Goal: Task Accomplishment & Management: Manage account settings

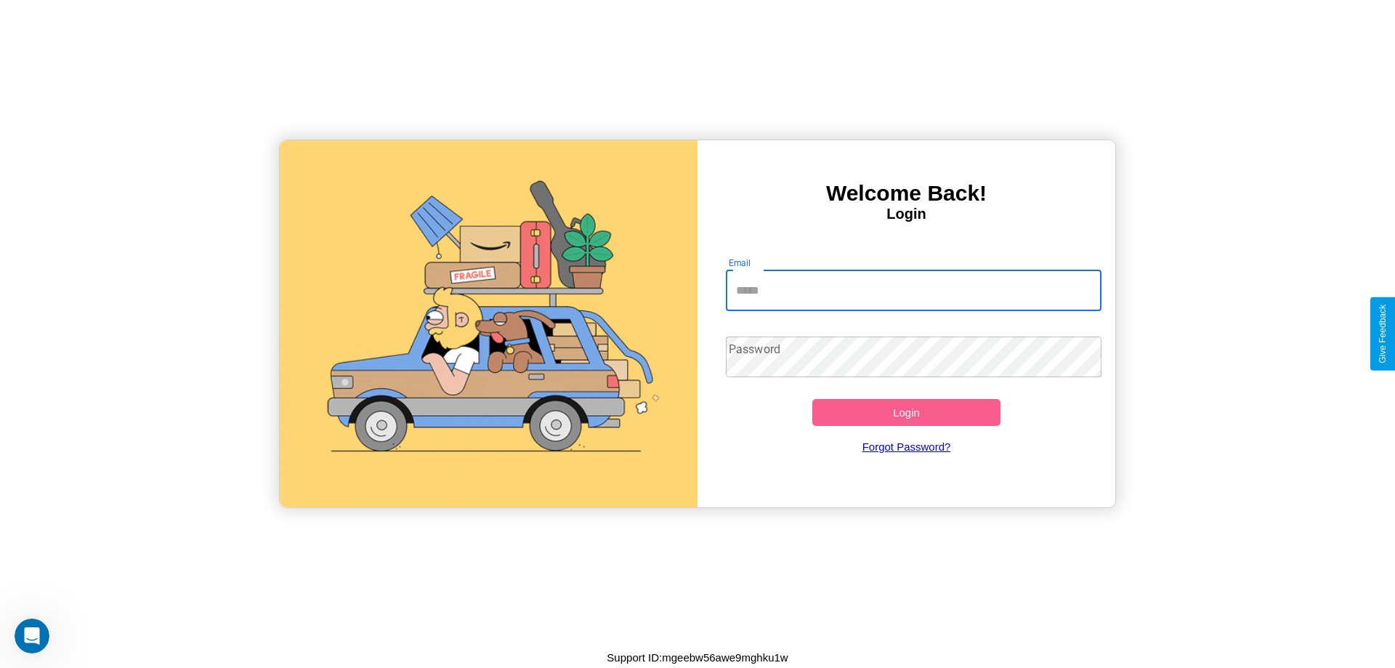
click at [913, 290] on input "Email" at bounding box center [914, 290] width 376 height 41
type input "**********"
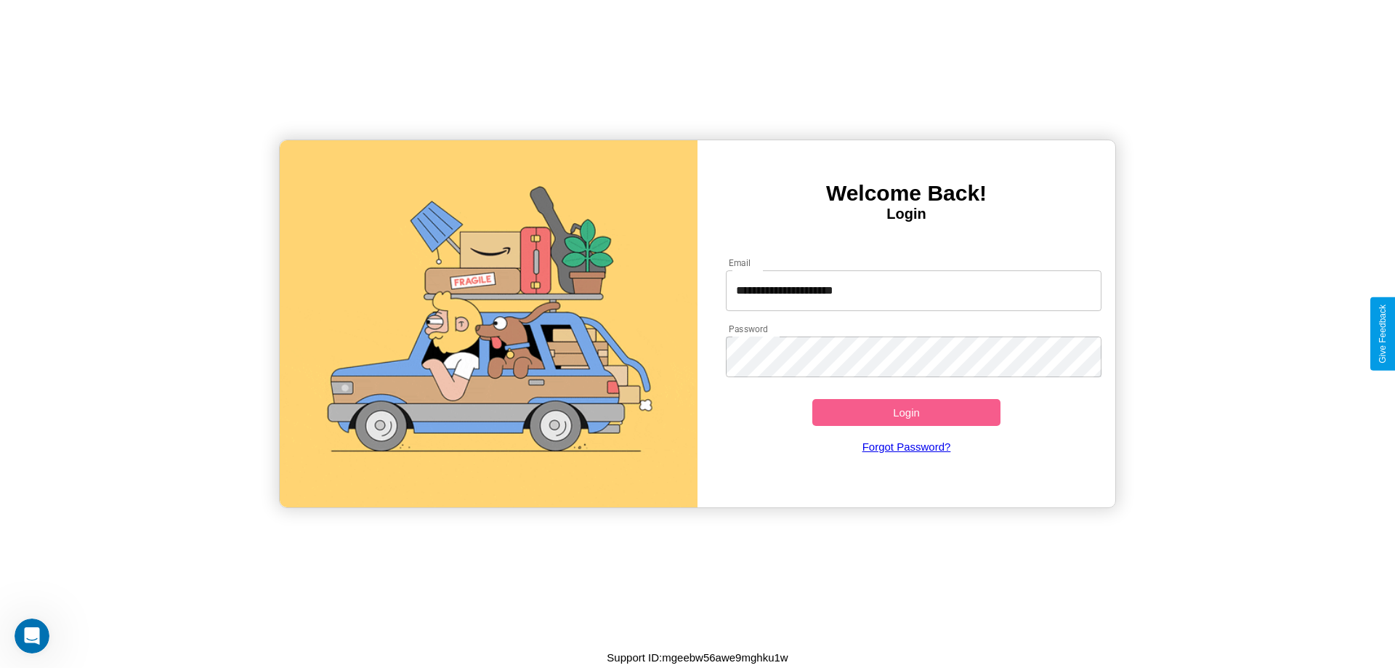
click at [906, 412] on button "Login" at bounding box center [906, 412] width 188 height 27
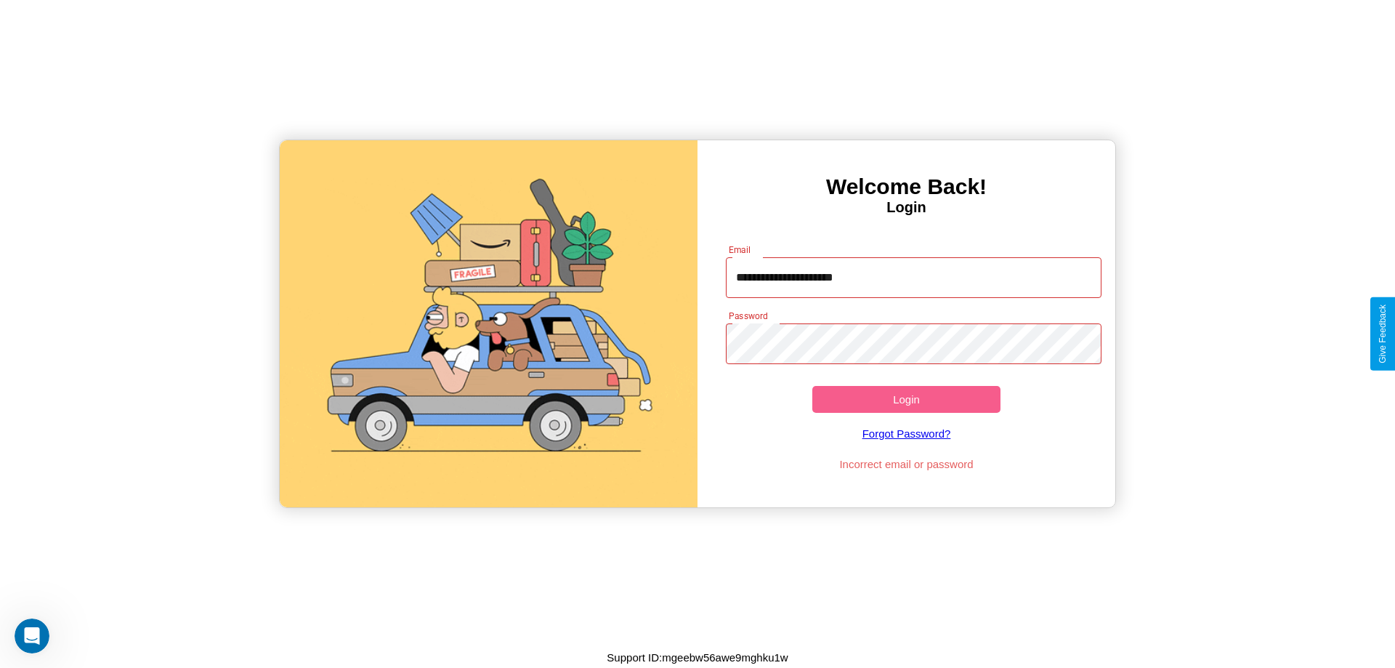
click at [906, 399] on button "Login" at bounding box center [906, 399] width 188 height 27
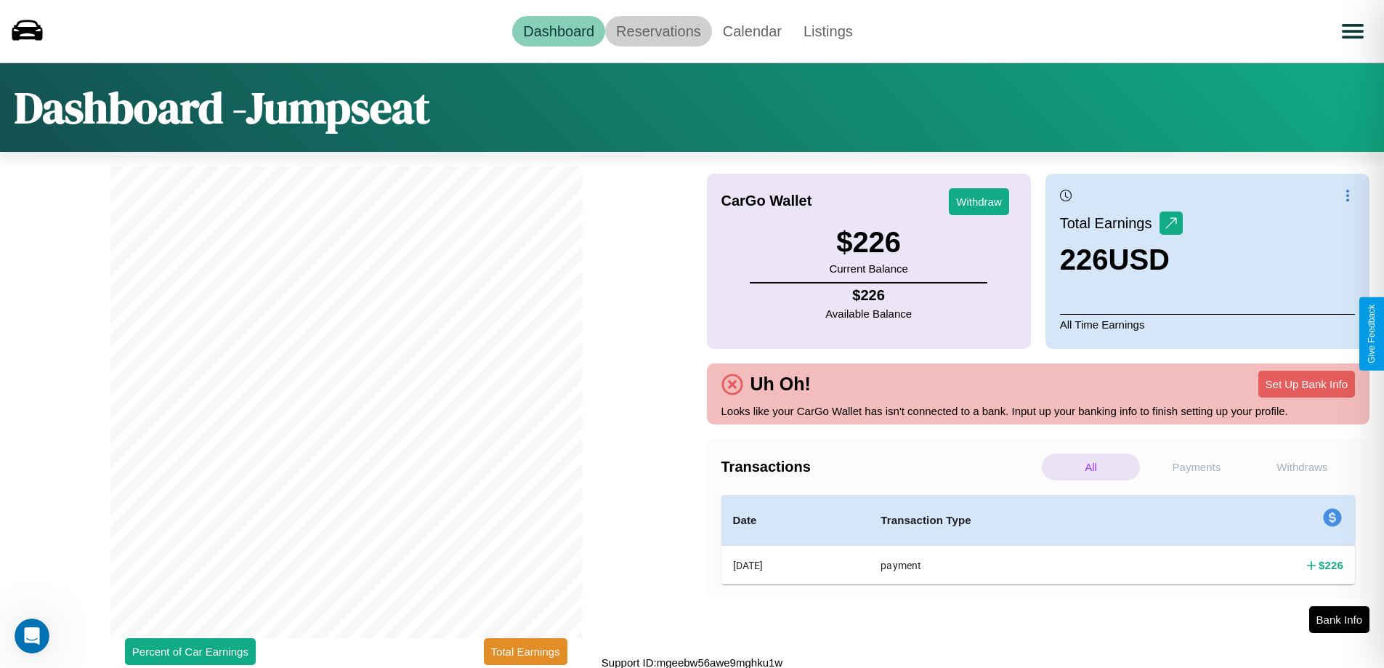
click at [658, 31] on link "Reservations" at bounding box center [658, 31] width 107 height 31
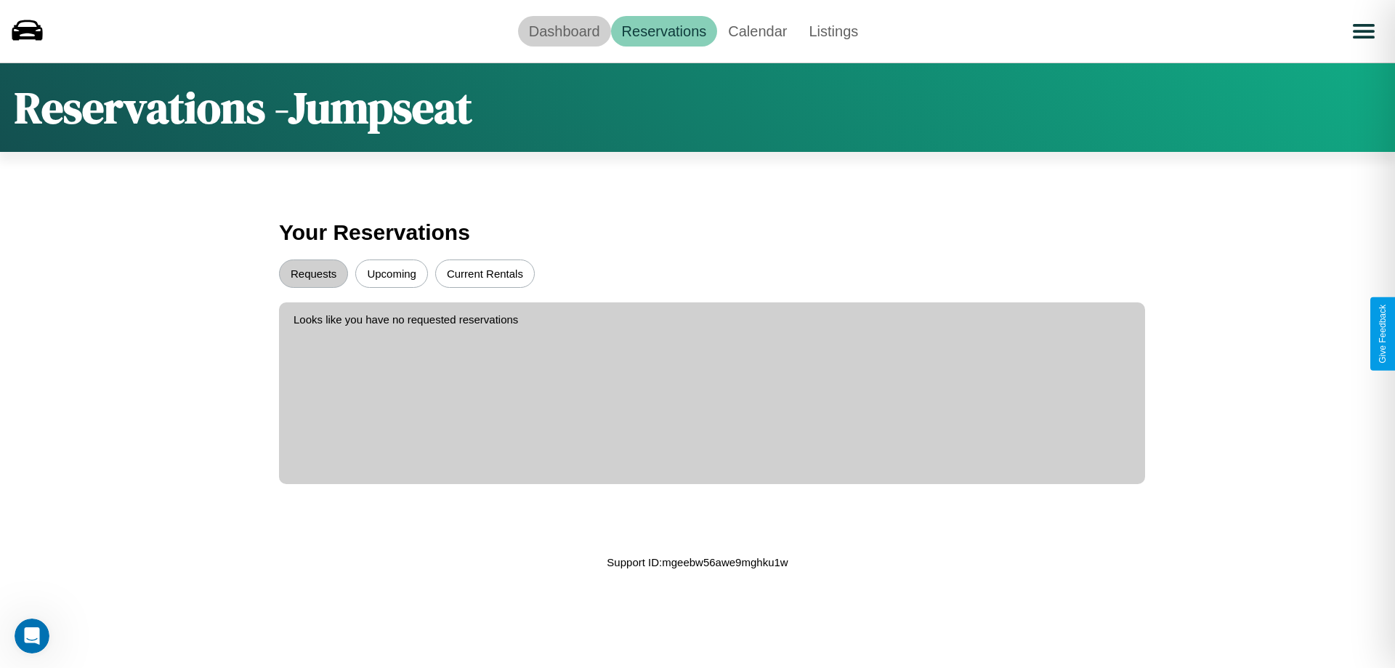
click at [564, 31] on link "Dashboard" at bounding box center [564, 31] width 93 height 31
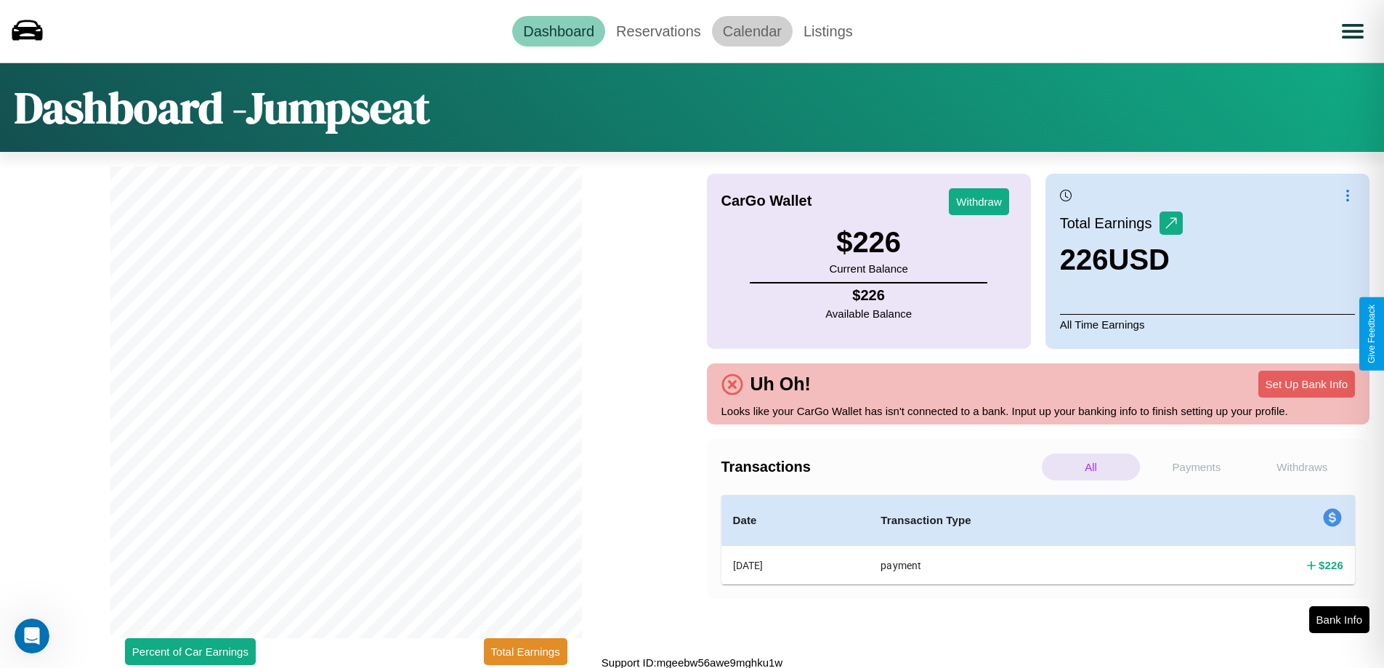
click at [752, 31] on link "Calendar" at bounding box center [752, 31] width 81 height 31
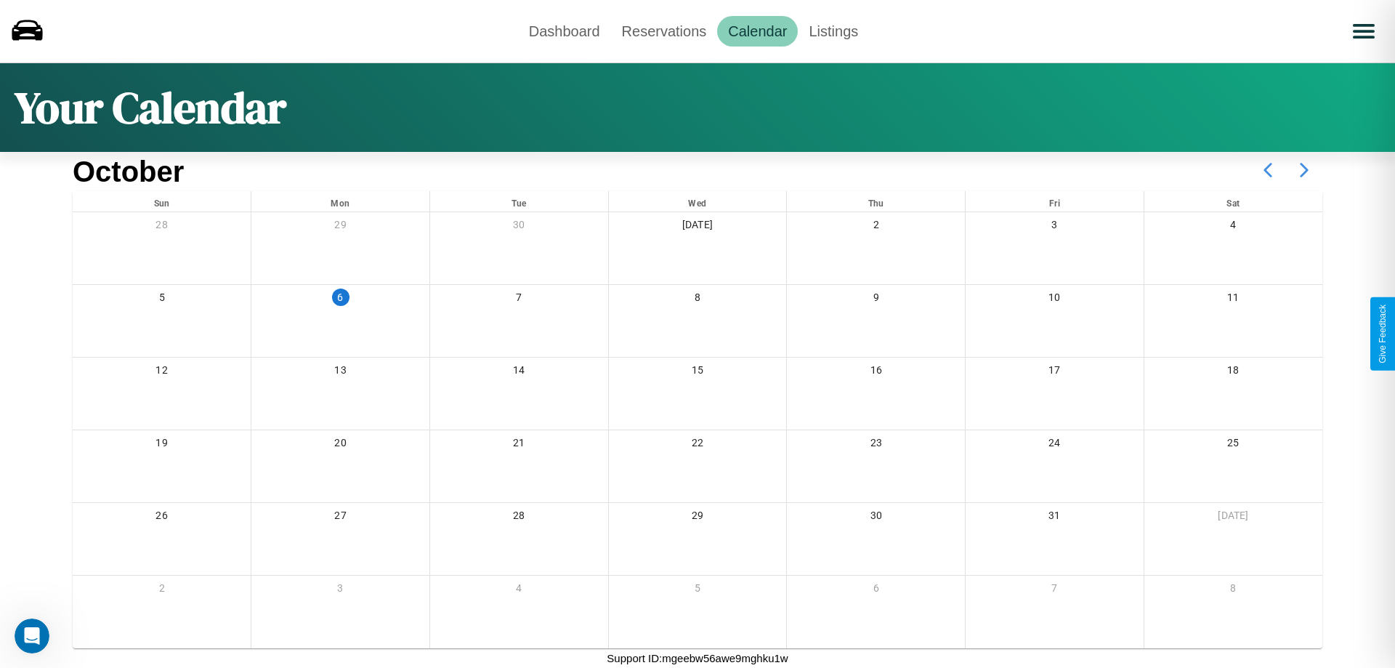
click at [1304, 170] on icon at bounding box center [1304, 170] width 36 height 36
